Goal: Check status: Check status

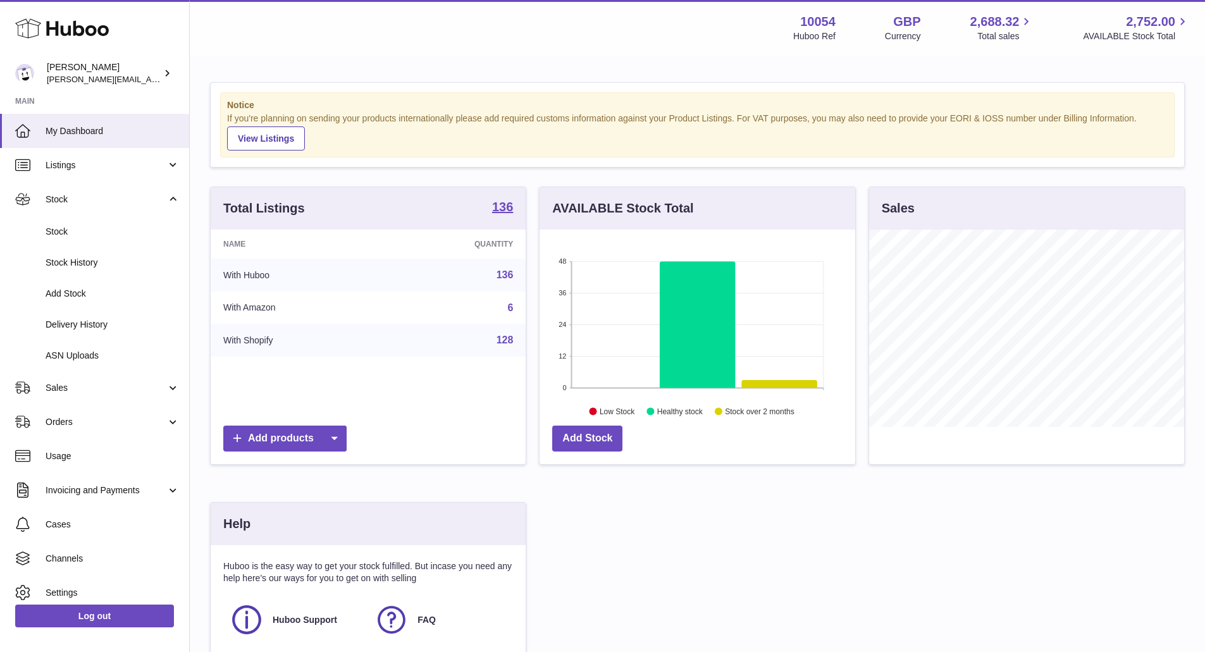
click at [113, 225] on link "Stock" at bounding box center [94, 231] width 189 height 31
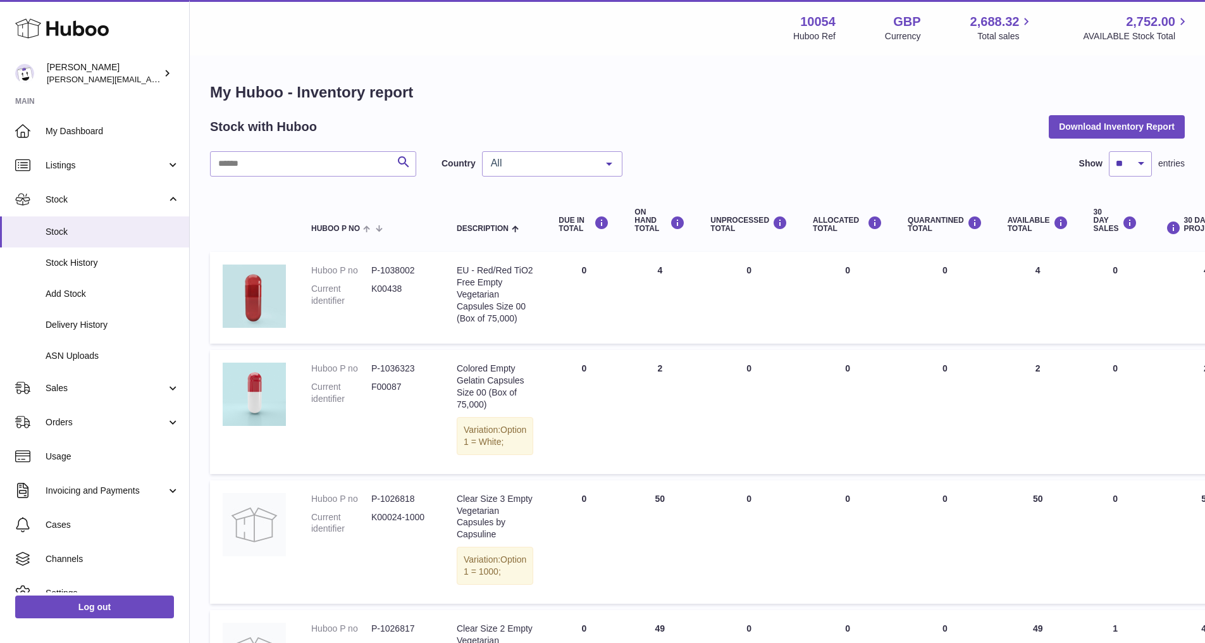
click at [571, 161] on span "All" at bounding box center [542, 163] width 109 height 13
click at [556, 215] on span "GB" at bounding box center [552, 214] width 139 height 25
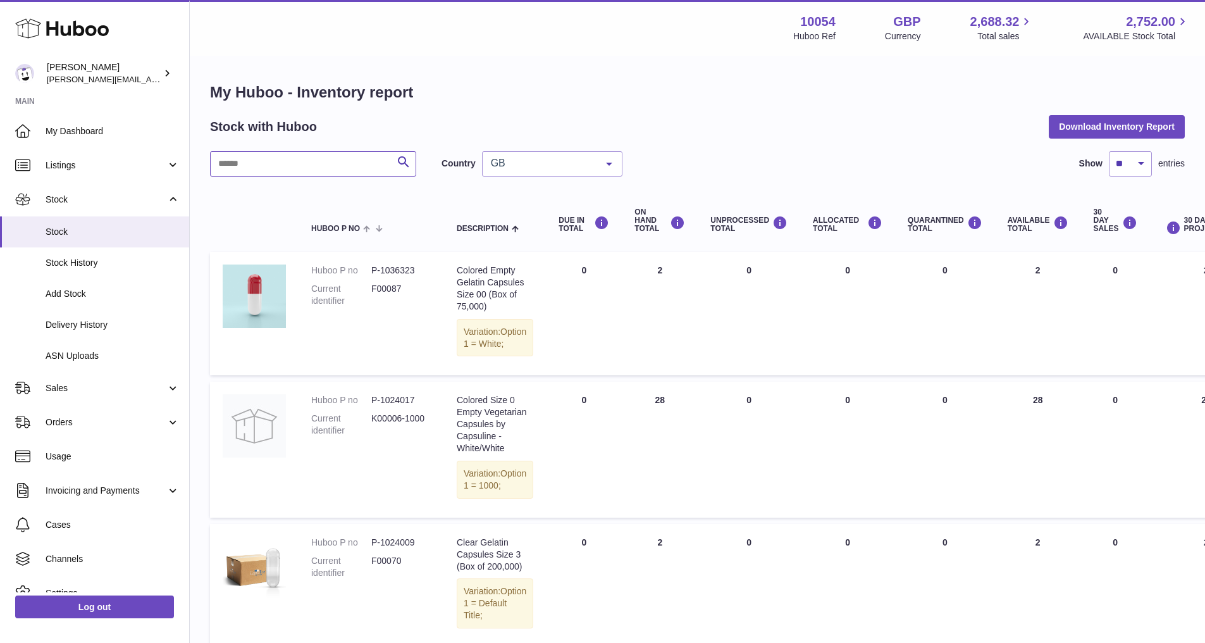
click at [323, 168] on input "text" at bounding box center [313, 163] width 206 height 25
type input "*"
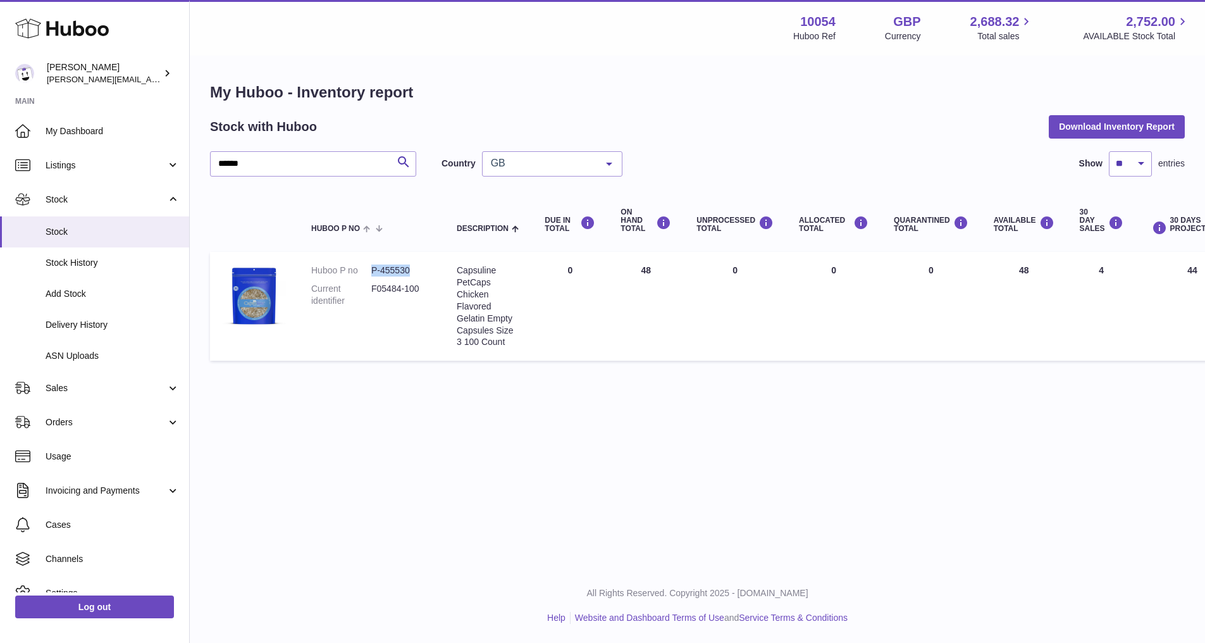
drag, startPoint x: 366, startPoint y: 267, endPoint x: 425, endPoint y: 267, distance: 58.8
click at [425, 267] on dl "Huboo P no P-455530 Current identifier F05484-100" at bounding box center [371, 288] width 120 height 49
copy dl "P-455530"
drag, startPoint x: 300, startPoint y: 163, endPoint x: 0, endPoint y: 149, distance: 300.3
click at [3, 156] on div "Huboo LUZ PATERNINA luz@capsuline.com Main My Dashboard Listings Not with Huboo…" at bounding box center [602, 321] width 1205 height 643
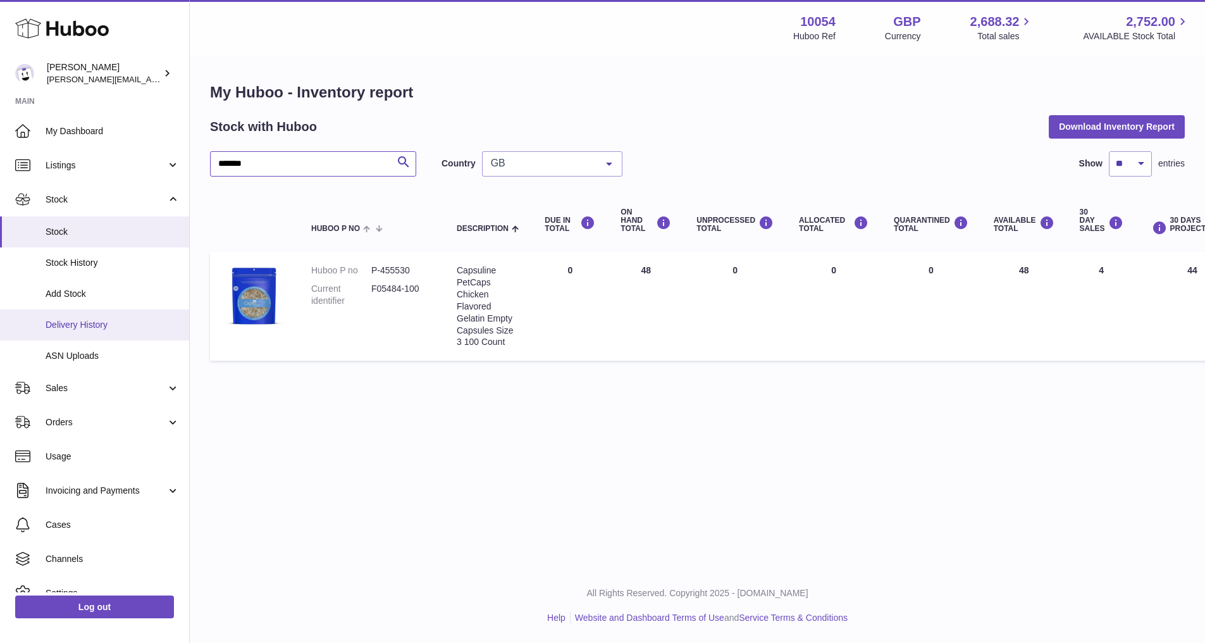
type input "*******"
click at [390, 265] on dd "P-455530" at bounding box center [401, 270] width 60 height 12
copy dd "455530"
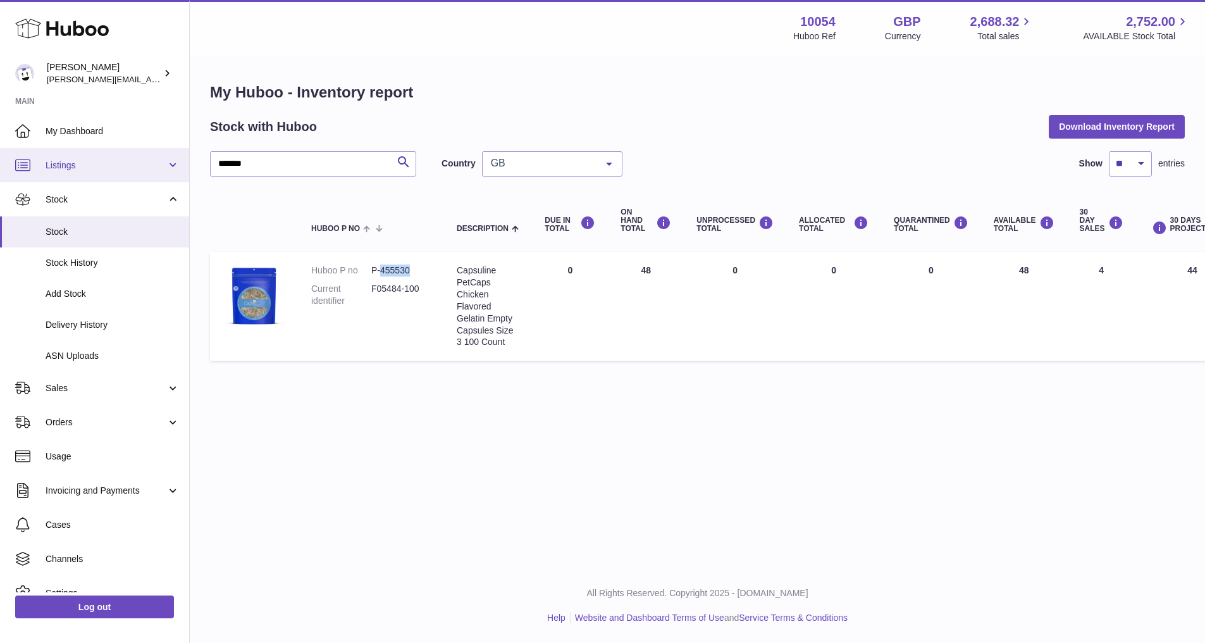
click at [111, 165] on span "Listings" at bounding box center [106, 165] width 121 height 12
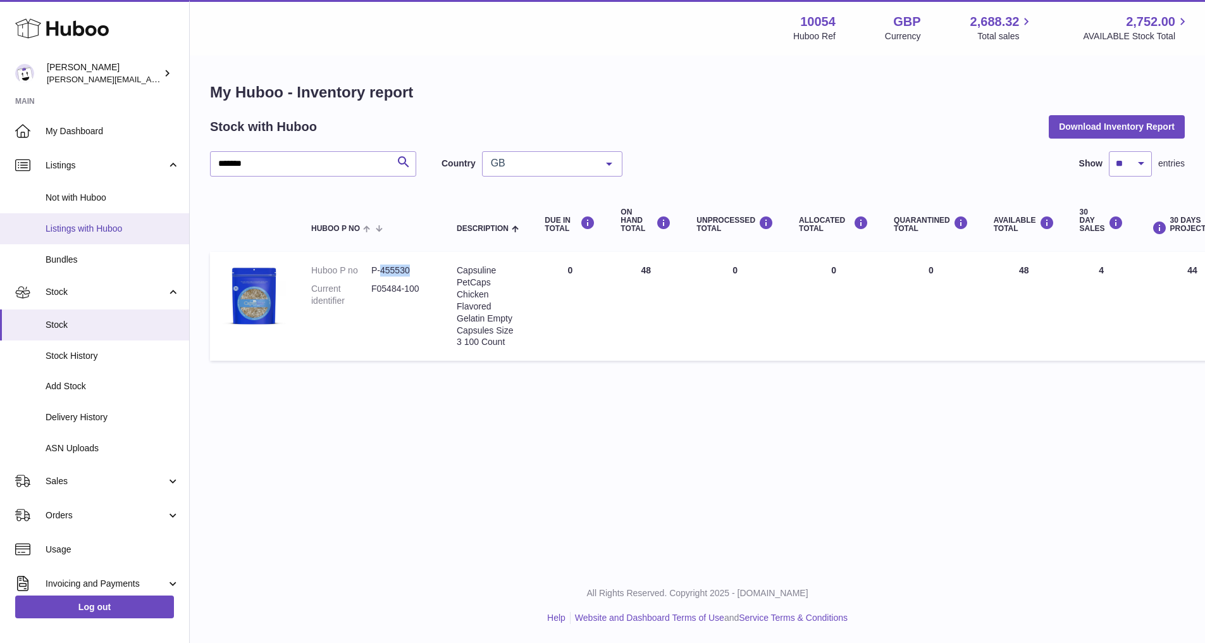
click at [113, 223] on span "Listings with Huboo" at bounding box center [113, 229] width 134 height 12
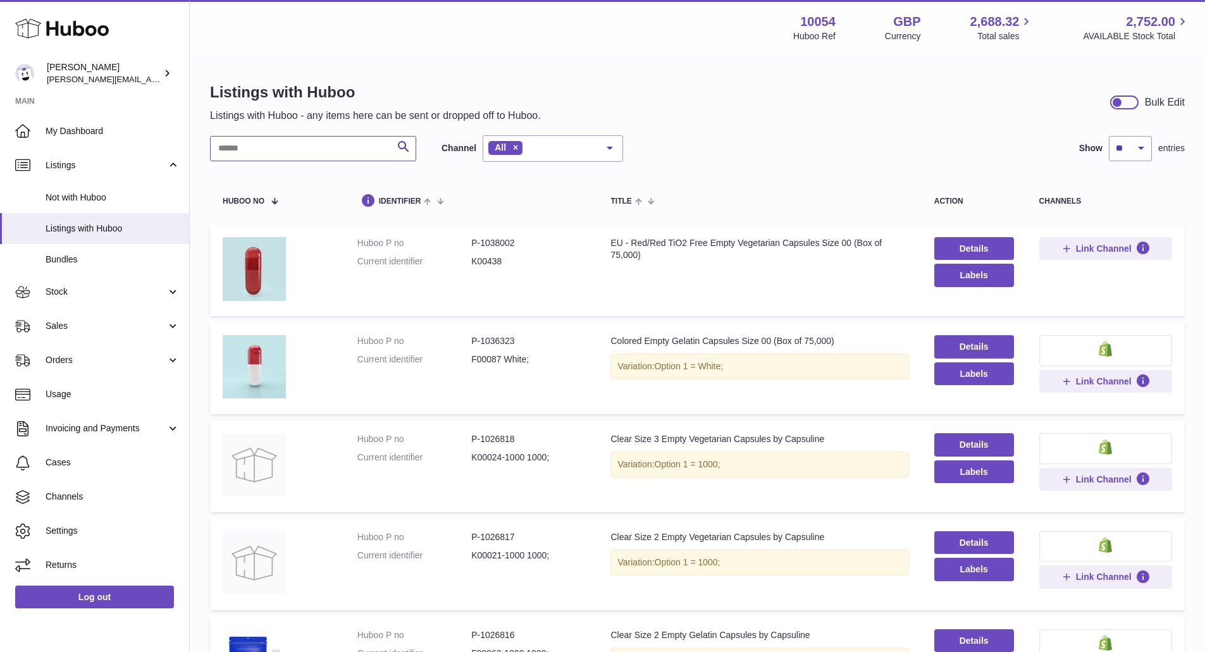
click at [314, 146] on input "text" at bounding box center [313, 148] width 206 height 25
paste input "******"
type input "******"
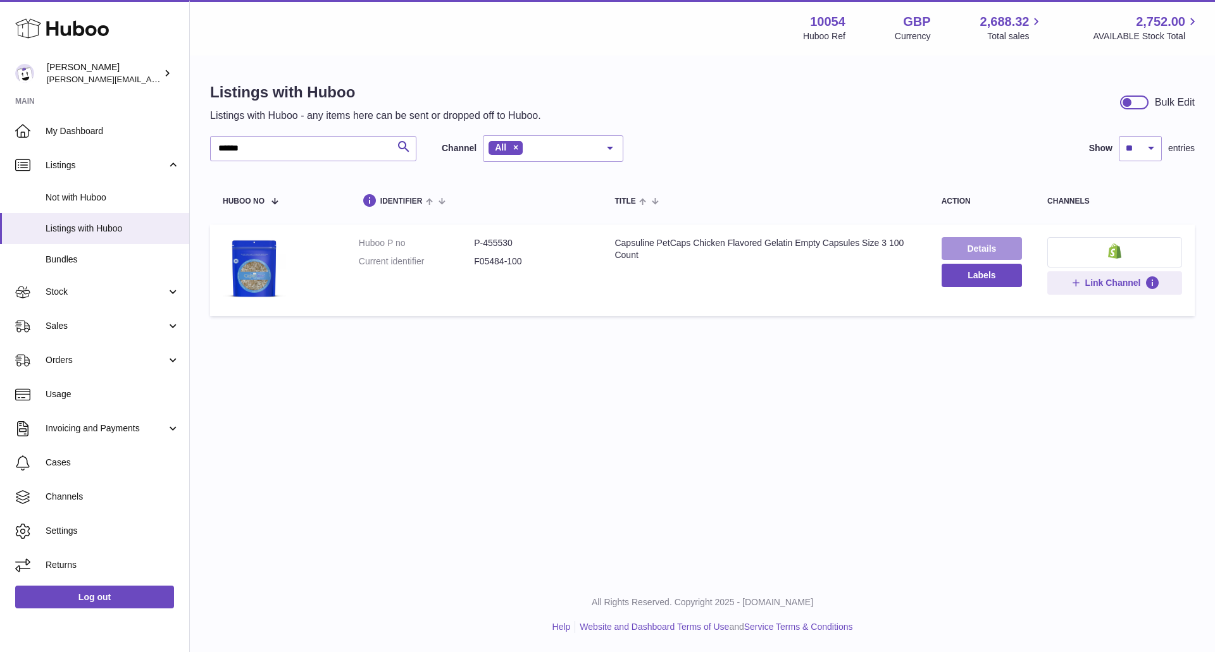
click at [1008, 246] on link "Details" at bounding box center [982, 248] width 80 height 23
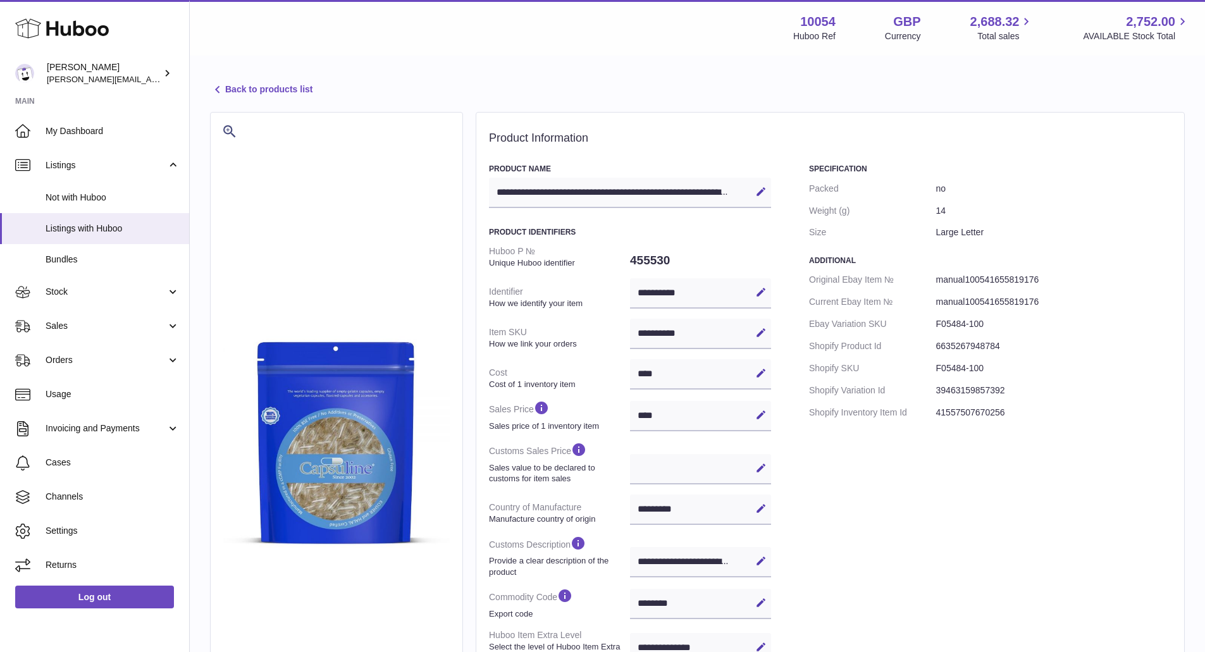
select select "**"
select select "****"
click at [111, 302] on link "Stock" at bounding box center [94, 292] width 189 height 34
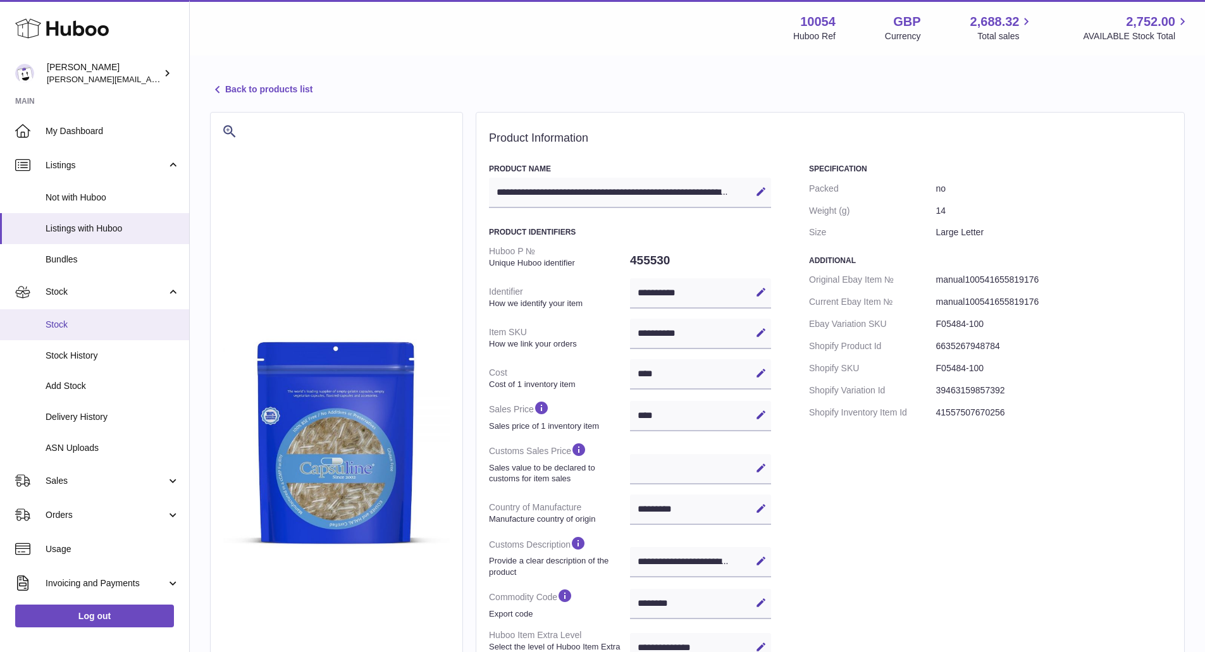
click at [111, 317] on link "Stock" at bounding box center [94, 324] width 189 height 31
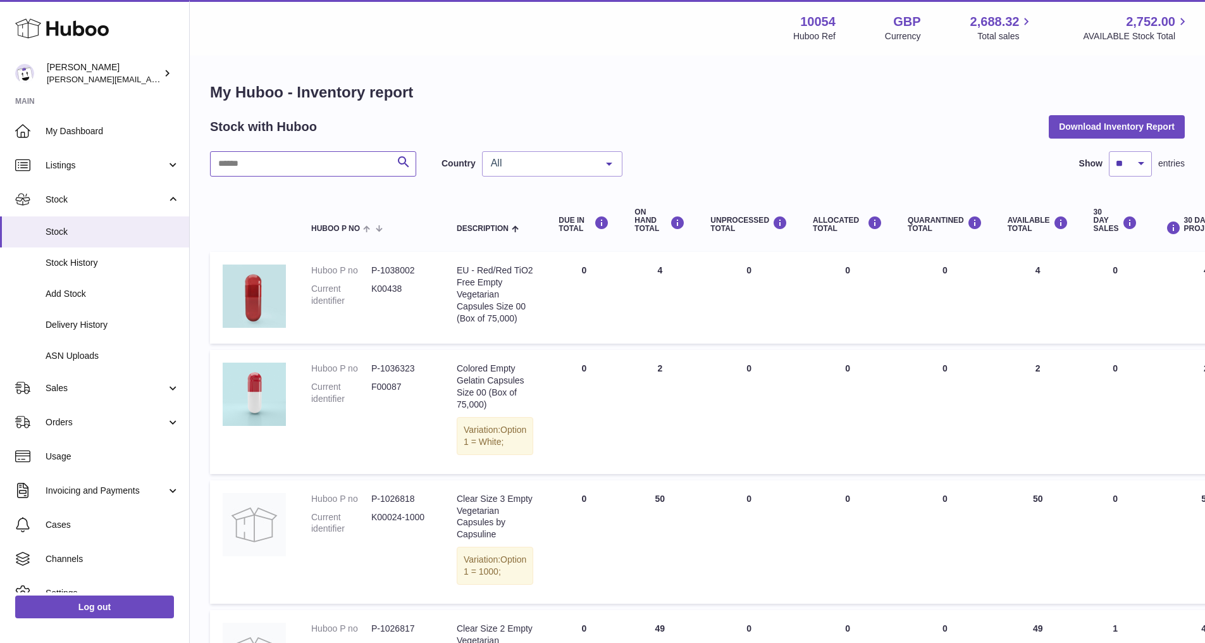
click at [291, 171] on input "text" at bounding box center [313, 163] width 206 height 25
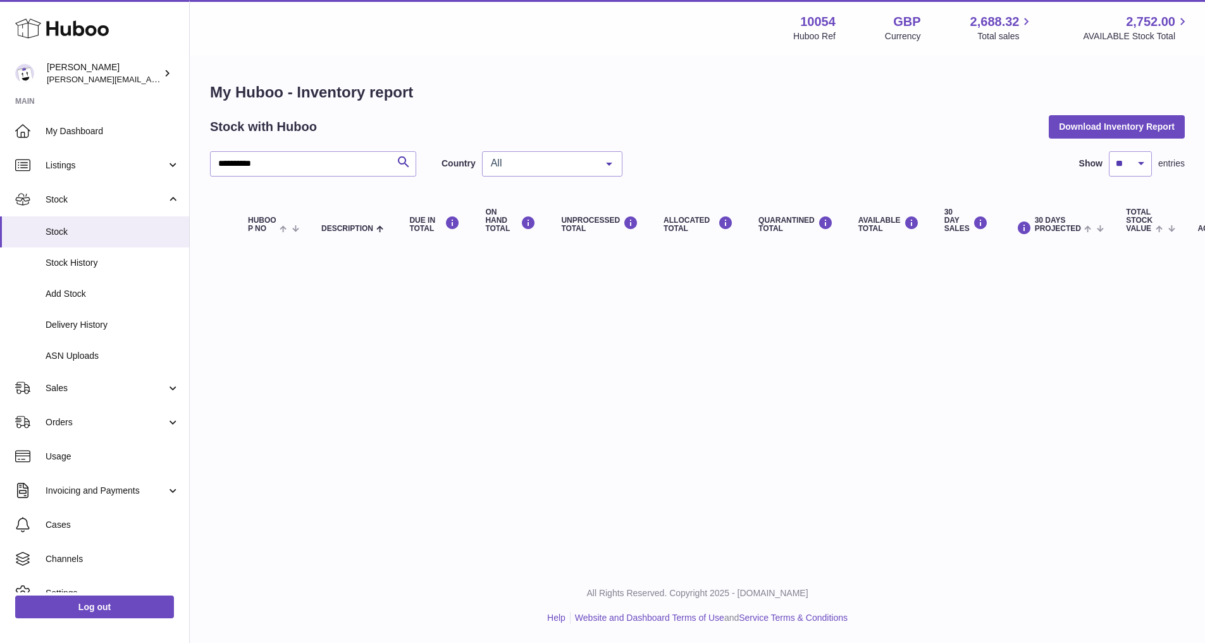
drag, startPoint x: 534, startPoint y: 162, endPoint x: 534, endPoint y: 180, distance: 17.7
click at [534, 162] on span "All" at bounding box center [542, 163] width 109 height 13
click at [533, 211] on span "GB" at bounding box center [552, 214] width 139 height 25
click at [549, 161] on span "GB" at bounding box center [542, 163] width 109 height 13
click at [525, 233] on span "NL" at bounding box center [552, 239] width 139 height 25
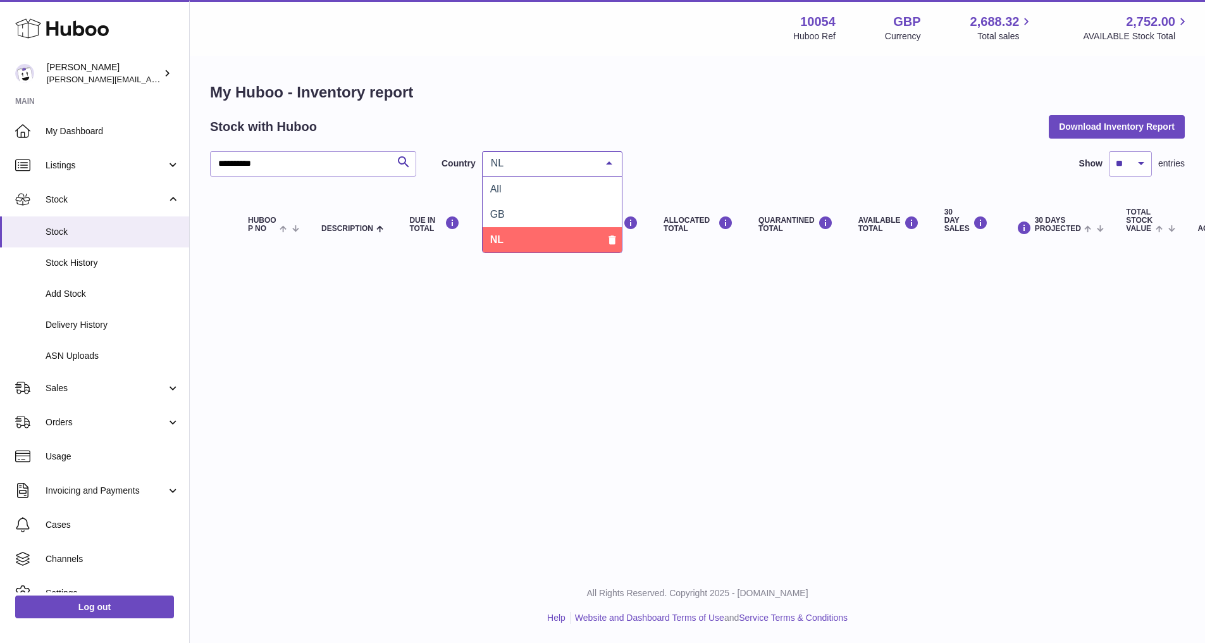
click at [554, 170] on div "NL" at bounding box center [552, 163] width 140 height 25
click at [541, 206] on span "GB" at bounding box center [552, 214] width 139 height 25
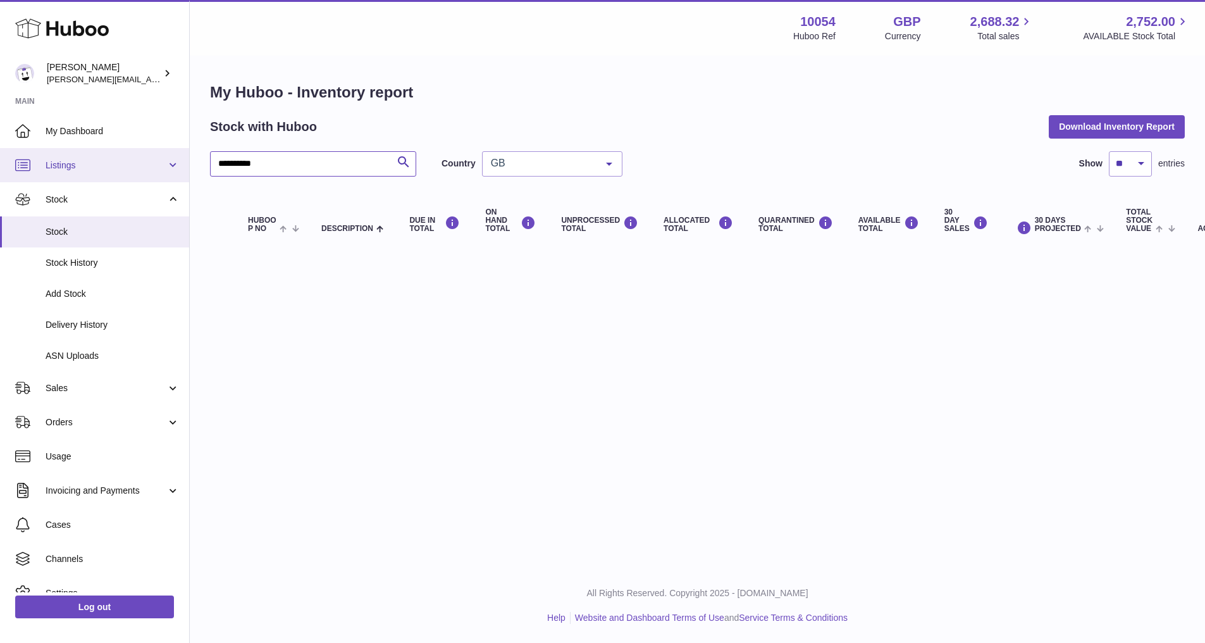
drag, startPoint x: 173, startPoint y: 166, endPoint x: 104, endPoint y: 158, distance: 69.4
click at [125, 163] on div "**********" at bounding box center [602, 321] width 1205 height 643
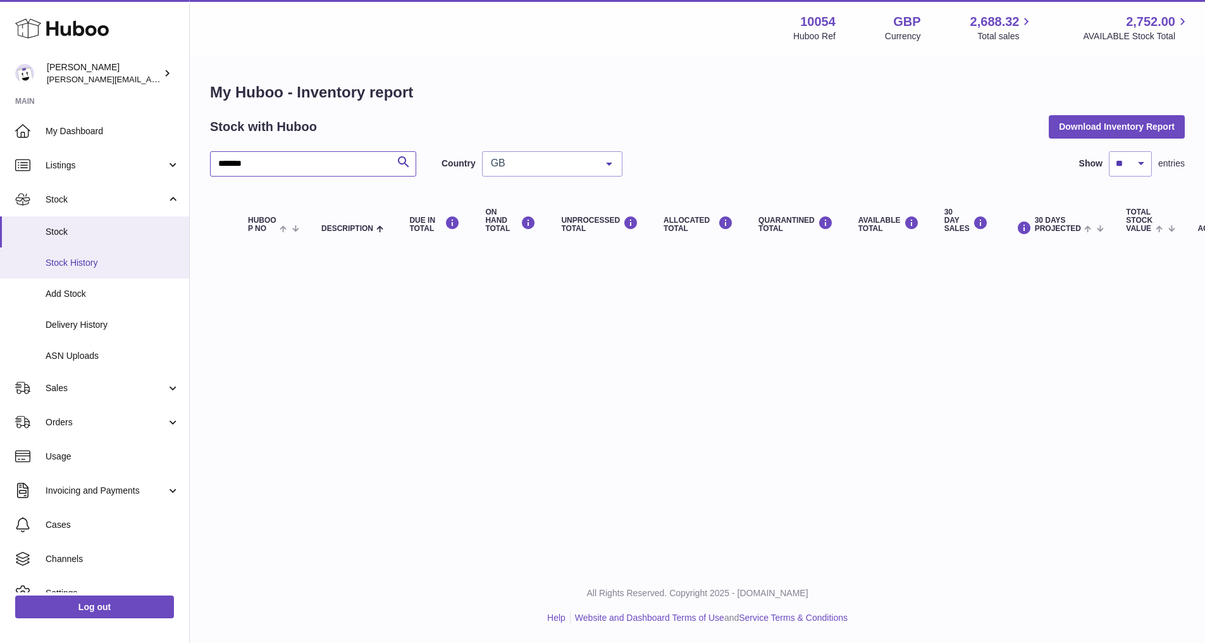
type input "*******"
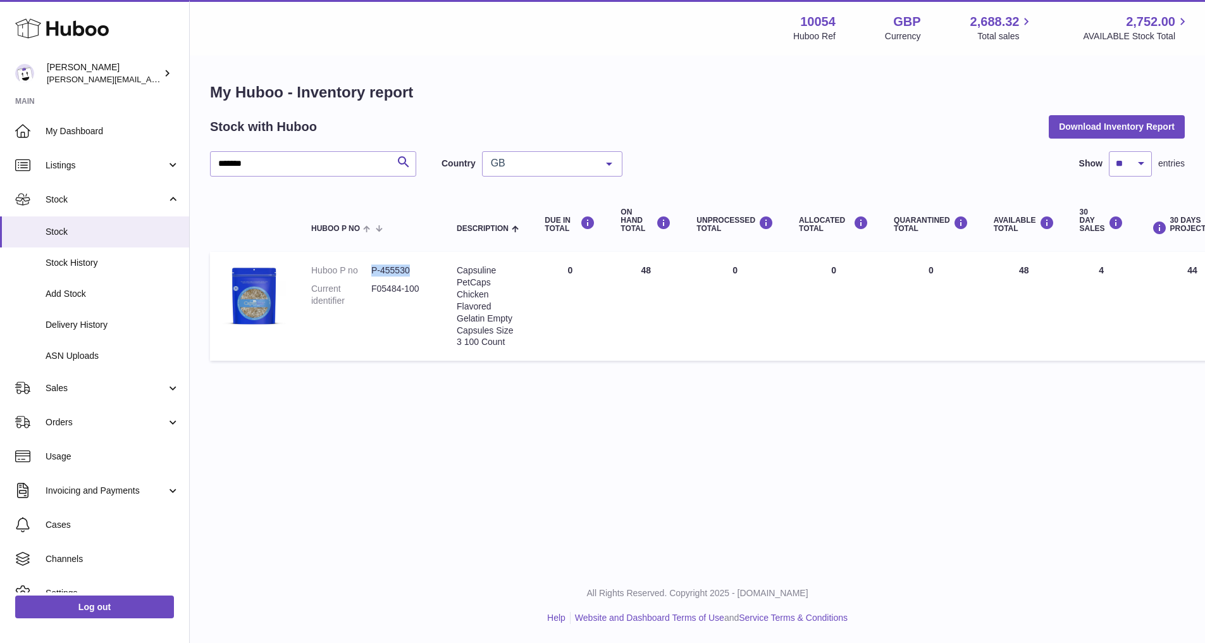
drag, startPoint x: 366, startPoint y: 268, endPoint x: 419, endPoint y: 270, distance: 52.6
click at [419, 270] on dl "Huboo P no P-455530 Current identifier F05484-100" at bounding box center [371, 288] width 120 height 49
copy dl "P-455530"
